Goal: Task Accomplishment & Management: Use online tool/utility

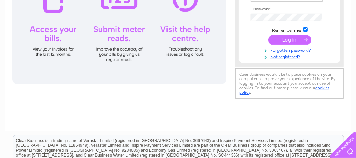
type input "therenownteam@renownfilms.co.uk"
click at [282, 35] on input "submit" at bounding box center [289, 40] width 43 height 10
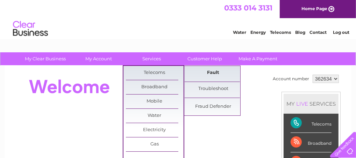
click at [207, 72] on link "Fault" at bounding box center [214, 73] width 58 height 14
click at [209, 70] on link "Fault" at bounding box center [214, 73] width 58 height 14
click at [210, 72] on link "Fault" at bounding box center [214, 73] width 58 height 14
click at [210, 71] on link "Fault" at bounding box center [214, 73] width 58 height 14
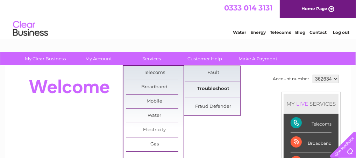
click at [212, 87] on link "Troubleshoot" at bounding box center [214, 89] width 58 height 14
click at [210, 69] on link "Fault" at bounding box center [214, 73] width 58 height 14
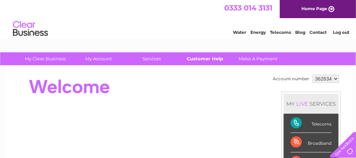
click at [209, 59] on link "Customer Help" at bounding box center [205, 58] width 58 height 13
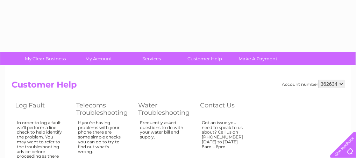
scroll to position [78, 0]
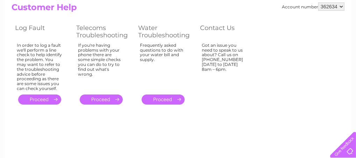
click at [40, 99] on link "." at bounding box center [39, 100] width 43 height 10
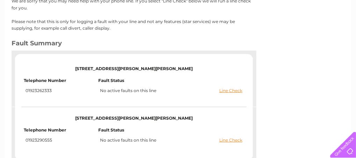
scroll to position [116, 0]
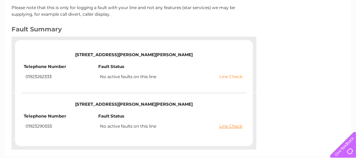
click at [219, 75] on link "Line Check" at bounding box center [230, 77] width 23 height 5
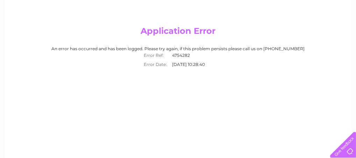
scroll to position [78, 0]
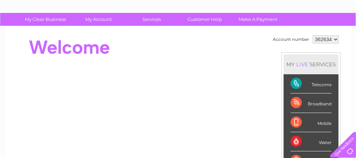
scroll to position [38, 0]
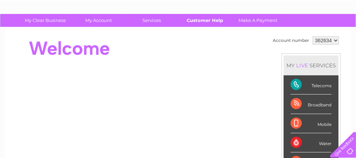
click at [212, 19] on link "Customer Help" at bounding box center [205, 20] width 58 height 13
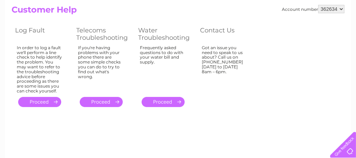
scroll to position [78, 0]
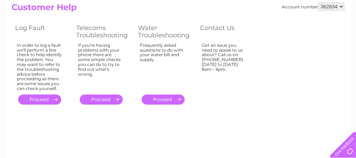
click at [101, 98] on link "." at bounding box center [101, 100] width 43 height 10
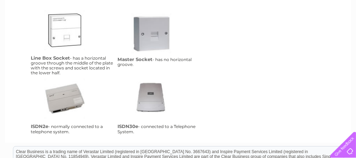
scroll to position [127, 0]
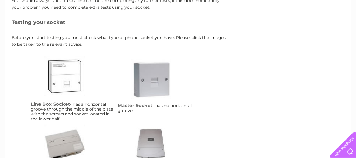
click at [67, 87] on link "lbs" at bounding box center [72, 84] width 56 height 56
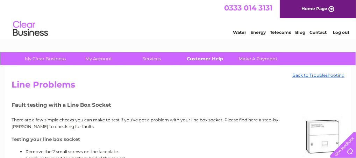
click at [207, 59] on link "Customer Help" at bounding box center [205, 58] width 58 height 13
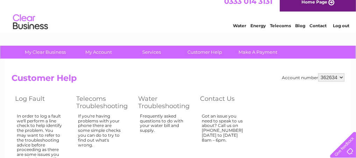
scroll to position [116, 0]
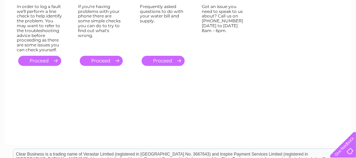
click at [37, 59] on link "." at bounding box center [39, 61] width 43 height 10
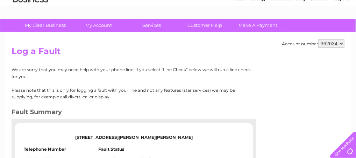
scroll to position [111, 0]
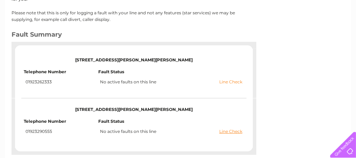
click at [225, 82] on link "Line Check" at bounding box center [230, 82] width 23 height 5
